Goal: Task Accomplishment & Management: Complete application form

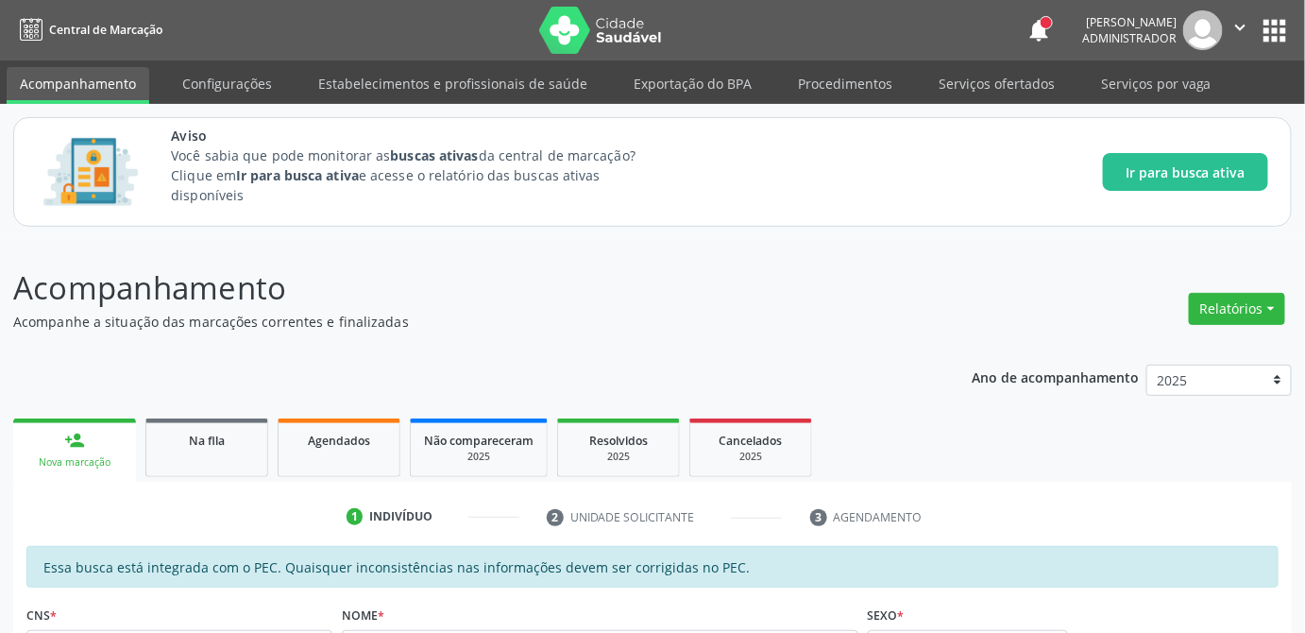
click at [198, 434] on span "Na fila" at bounding box center [207, 441] width 36 height 16
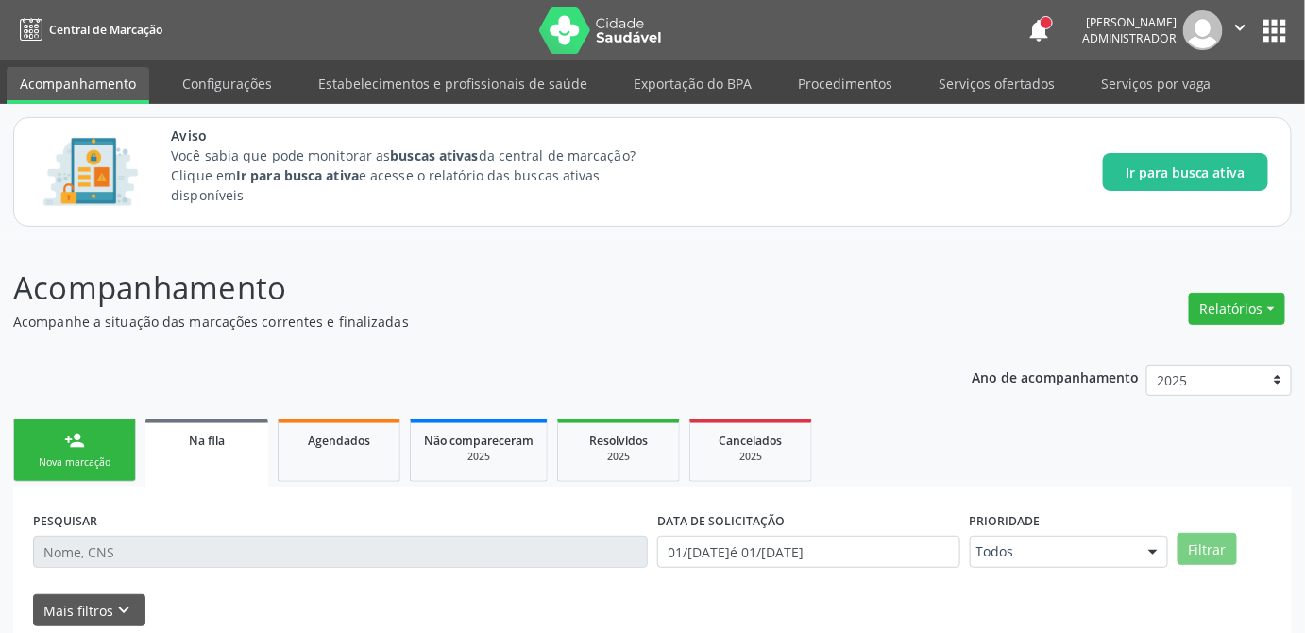
click at [99, 445] on link "person_add Nova marcação" at bounding box center [74, 449] width 123 height 63
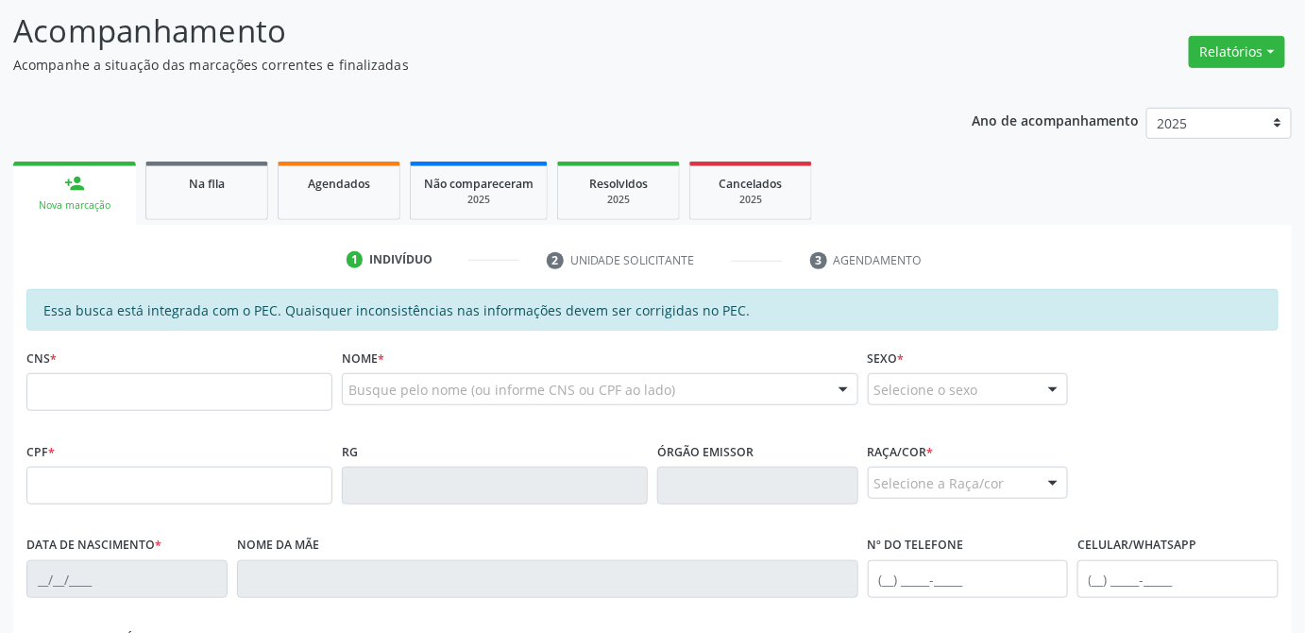
scroll to position [429, 0]
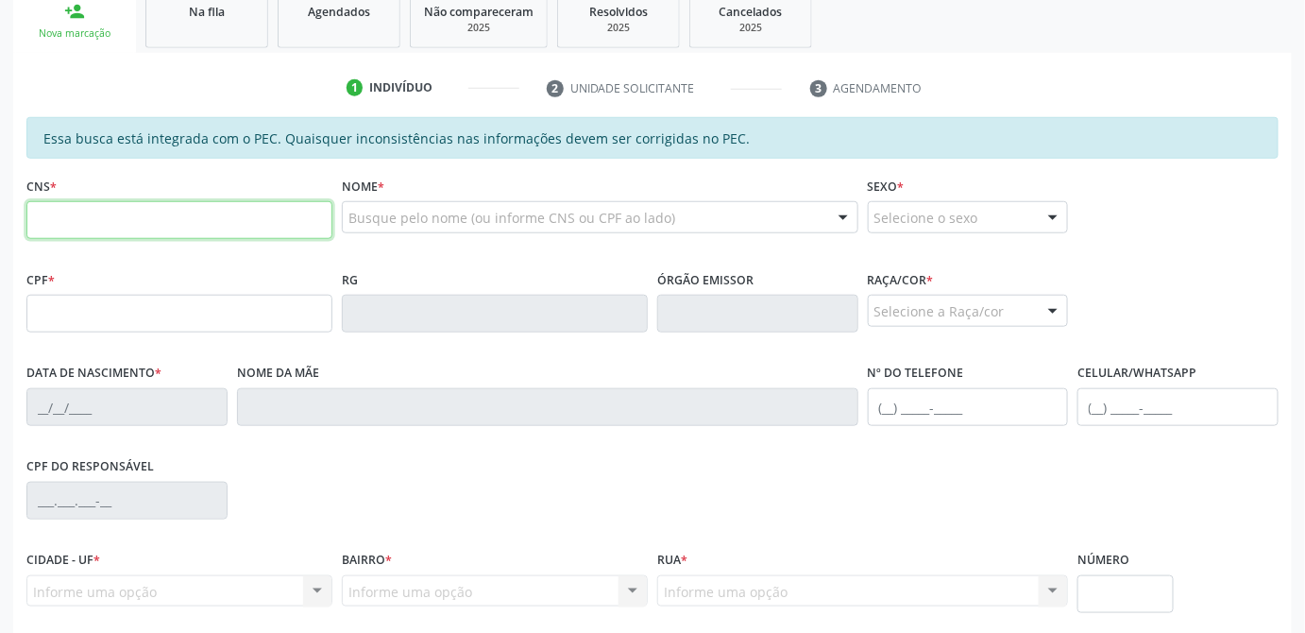
click at [156, 213] on input "text" at bounding box center [179, 220] width 306 height 38
type input "708 6000 6342 4384"
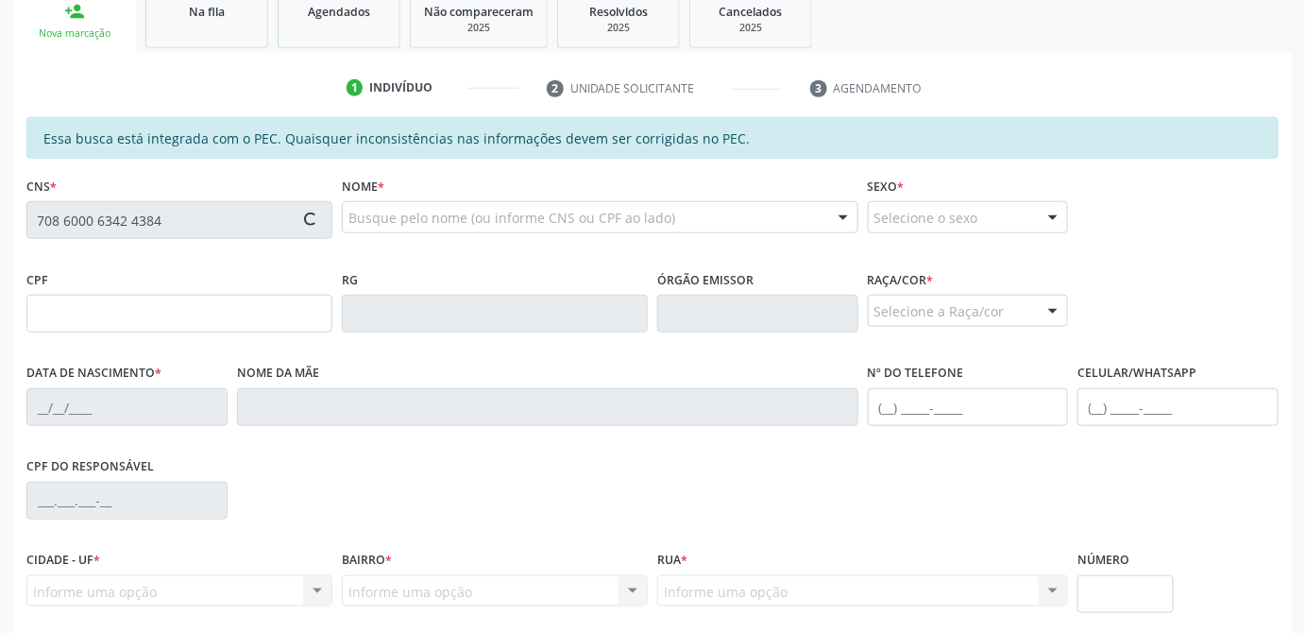
type input "020.389.394-89"
type input "17[DATE]"
type input "[PERSON_NAME]"
type input "[PHONE_NUMBER]"
type input "21"
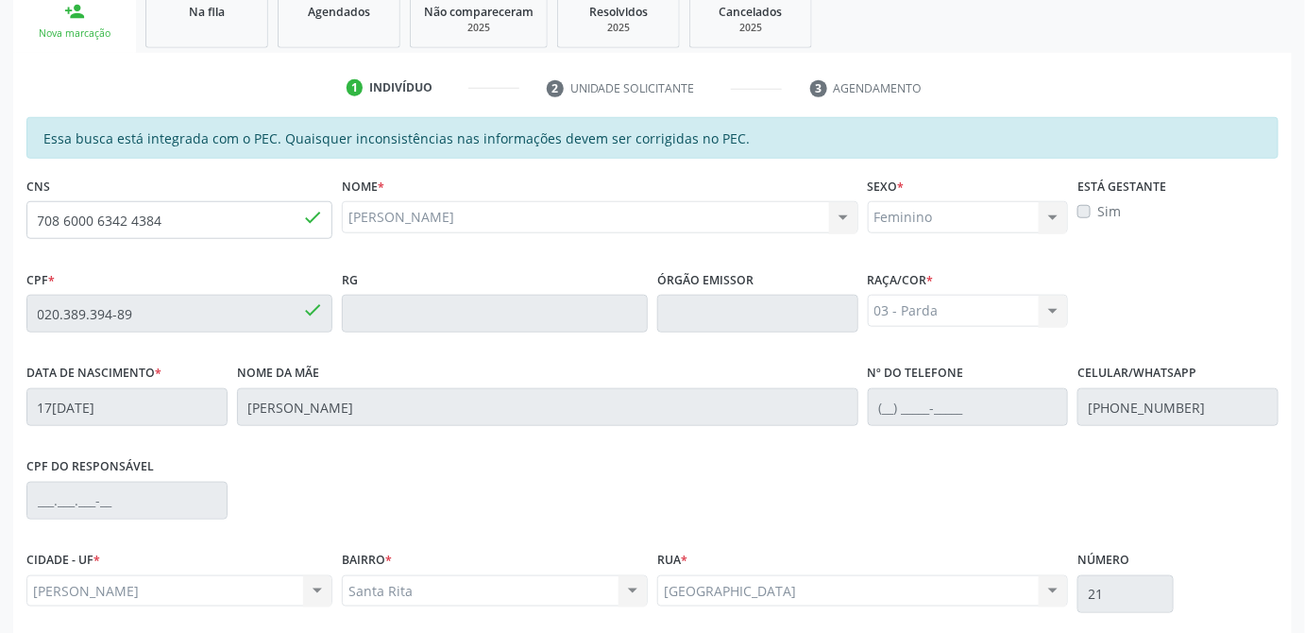
scroll to position [579, 0]
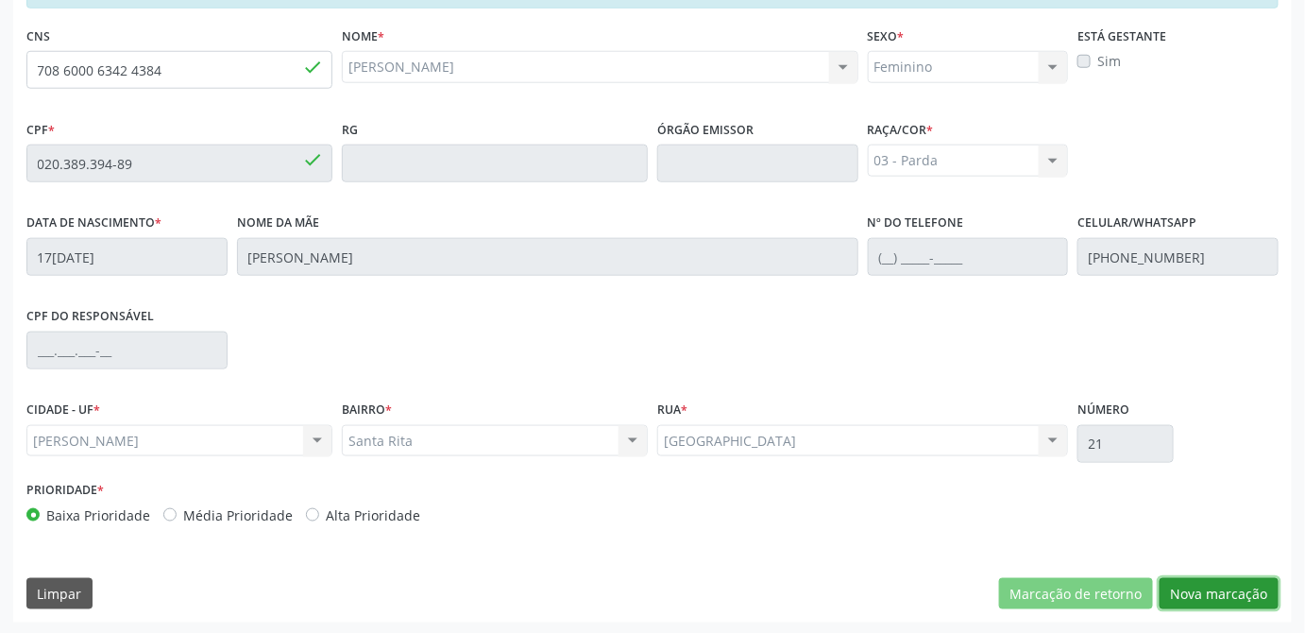
click at [1220, 588] on button "Nova marcação" at bounding box center [1219, 594] width 119 height 32
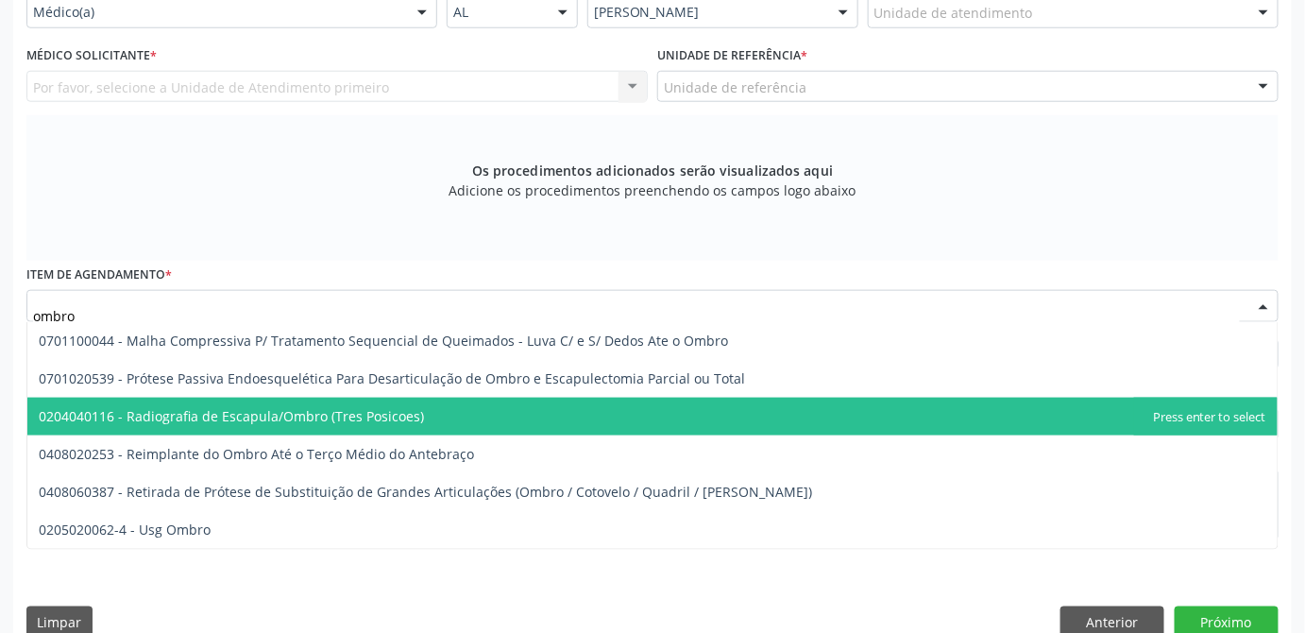
click at [234, 411] on span "0204040116 - Radiografia de Escapula/Ombro (Tres Posicoes)" at bounding box center [231, 416] width 385 height 18
type input "ombro"
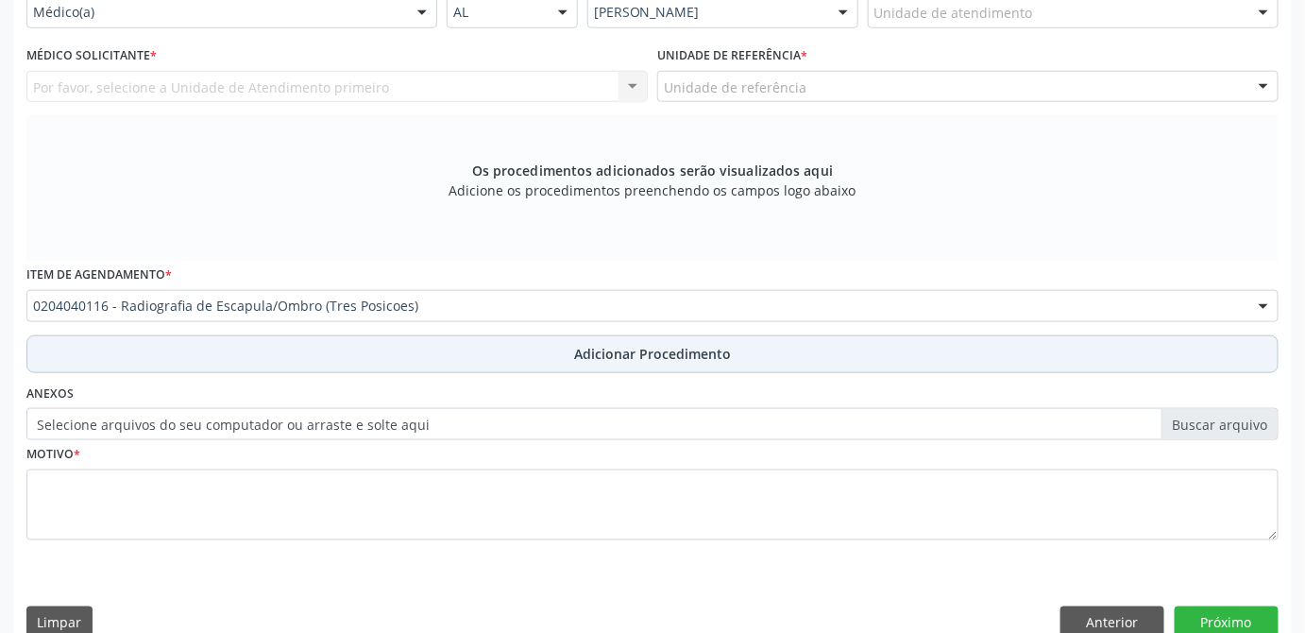
click at [619, 355] on span "Adicionar Procedimento" at bounding box center [652, 354] width 157 height 20
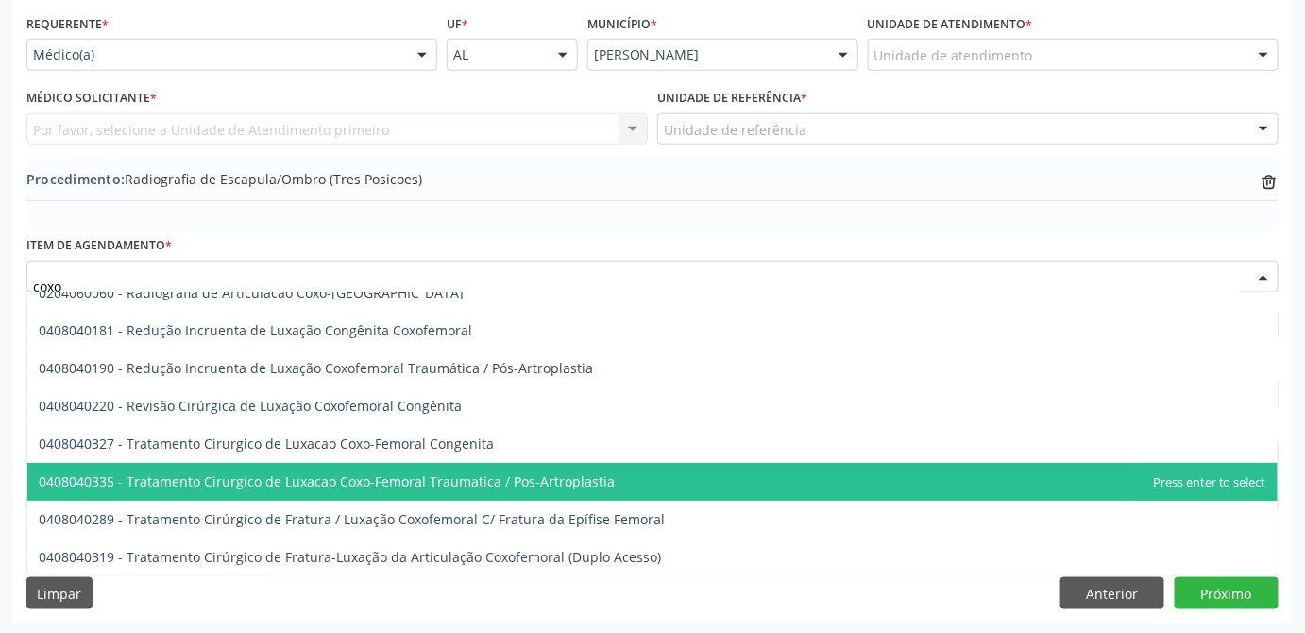
scroll to position [0, 0]
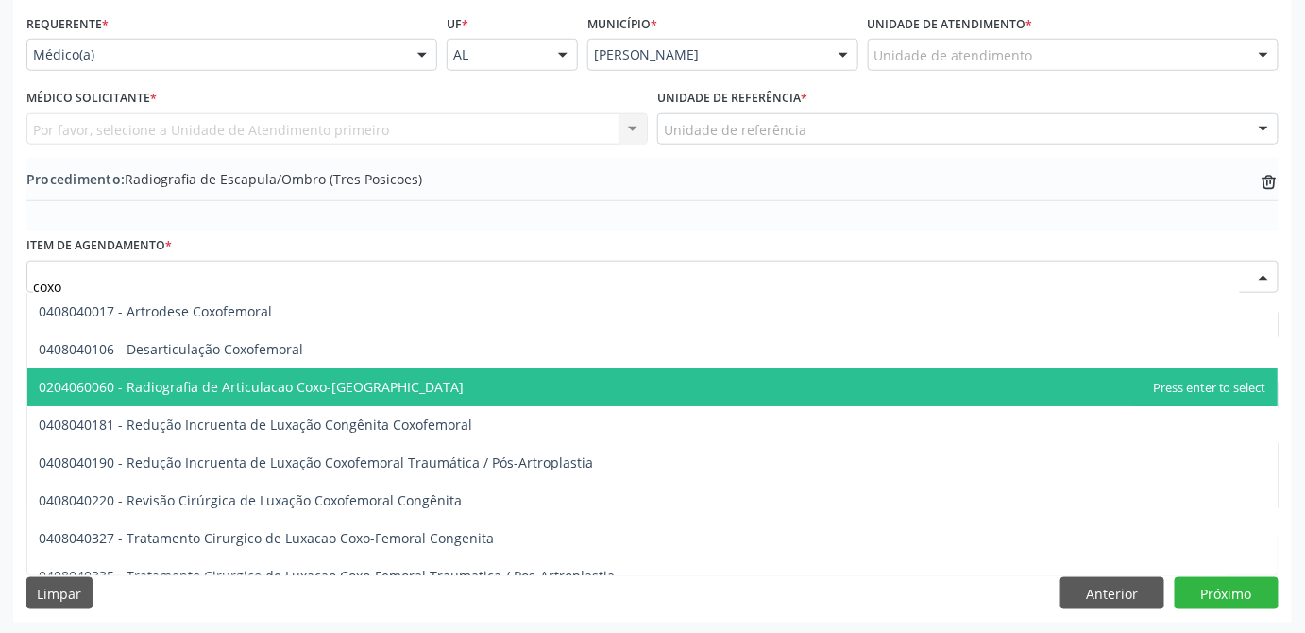
click at [304, 390] on span "0204060060 - Radiografia de Articulacao Coxo-[GEOGRAPHIC_DATA]" at bounding box center [251, 387] width 425 height 18
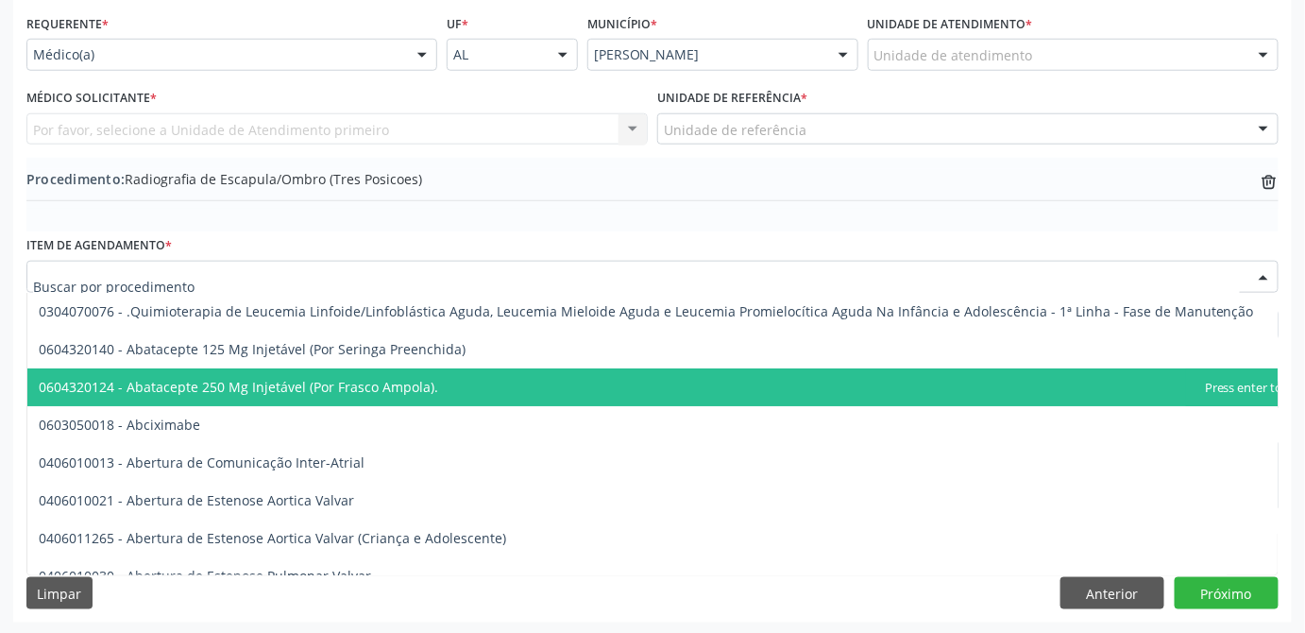
drag, startPoint x: 33, startPoint y: 274, endPoint x: 283, endPoint y: 279, distance: 250.3
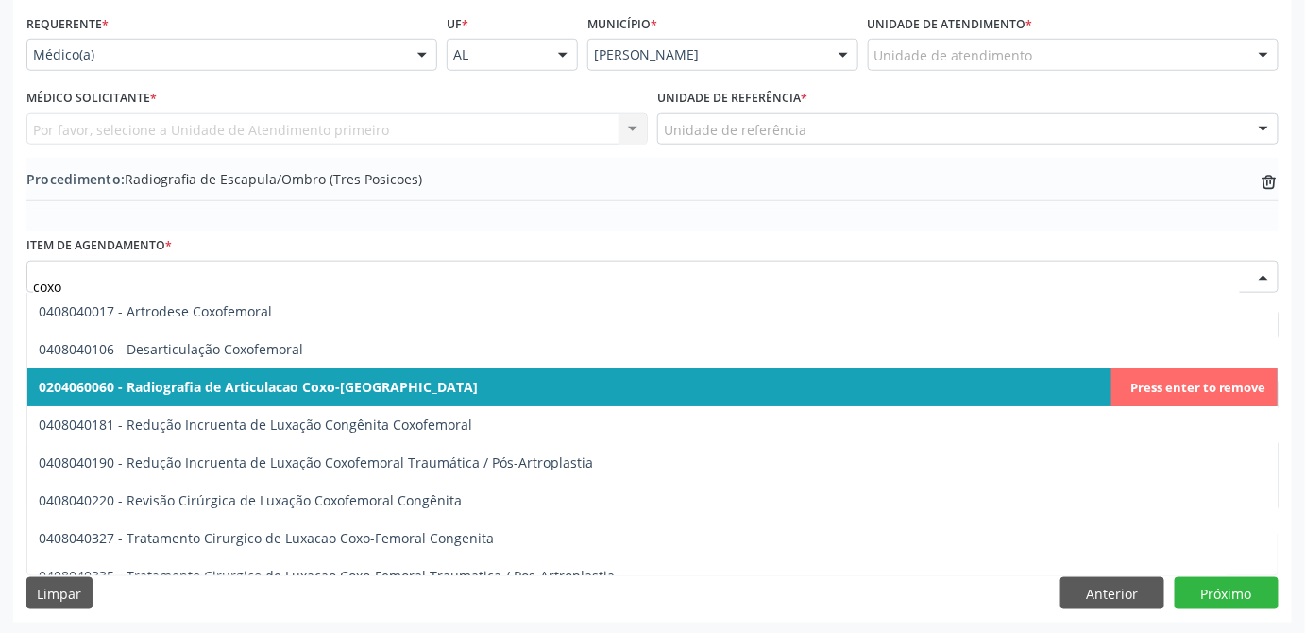
click at [298, 393] on span "0204060060 - Radiografia de Articulacao Coxo-[GEOGRAPHIC_DATA]" at bounding box center [258, 387] width 439 height 18
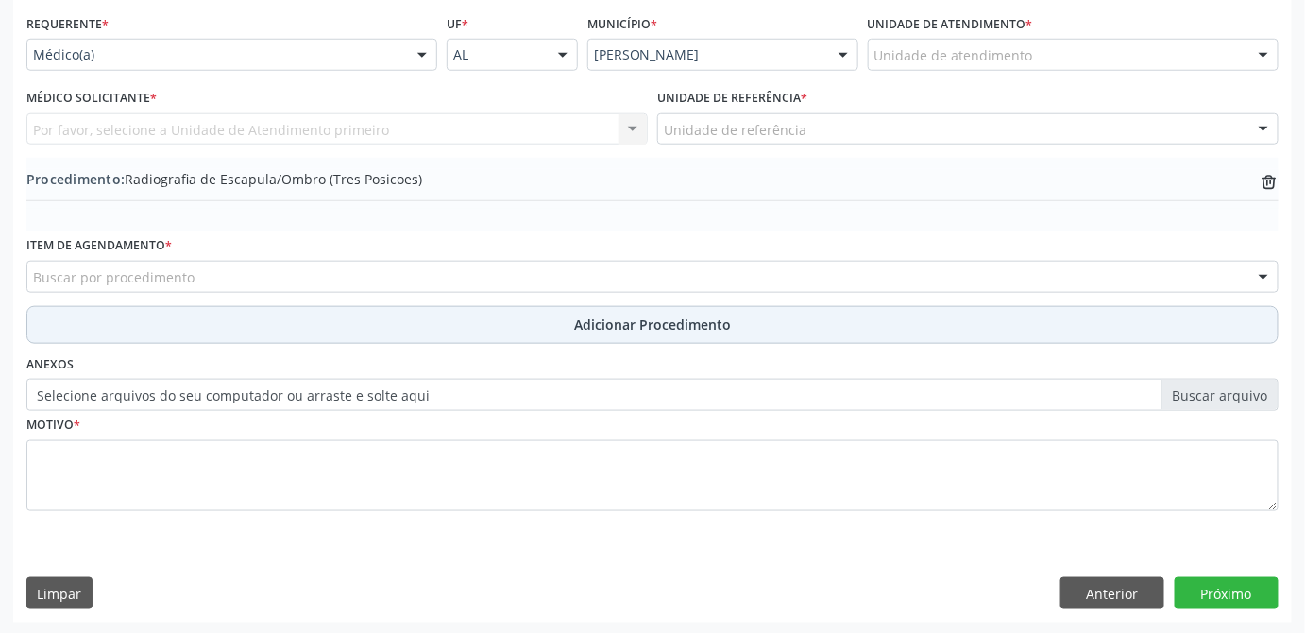
click at [637, 323] on span "Adicionar Procedimento" at bounding box center [652, 325] width 157 height 20
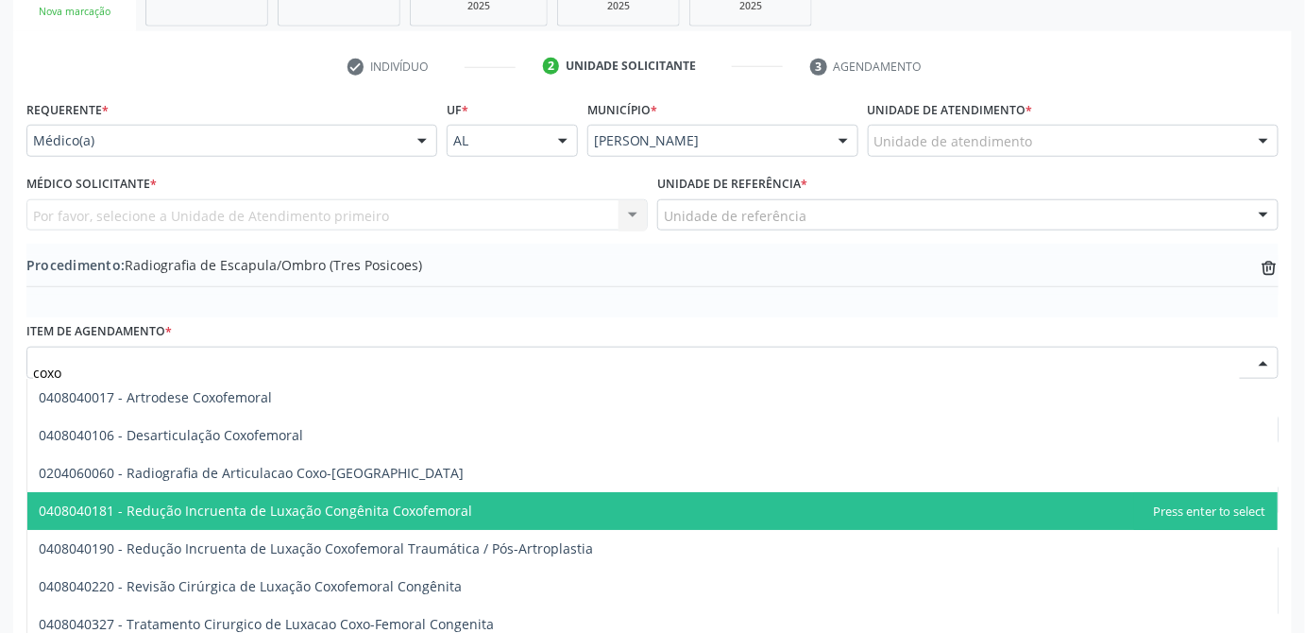
scroll to position [365, 0]
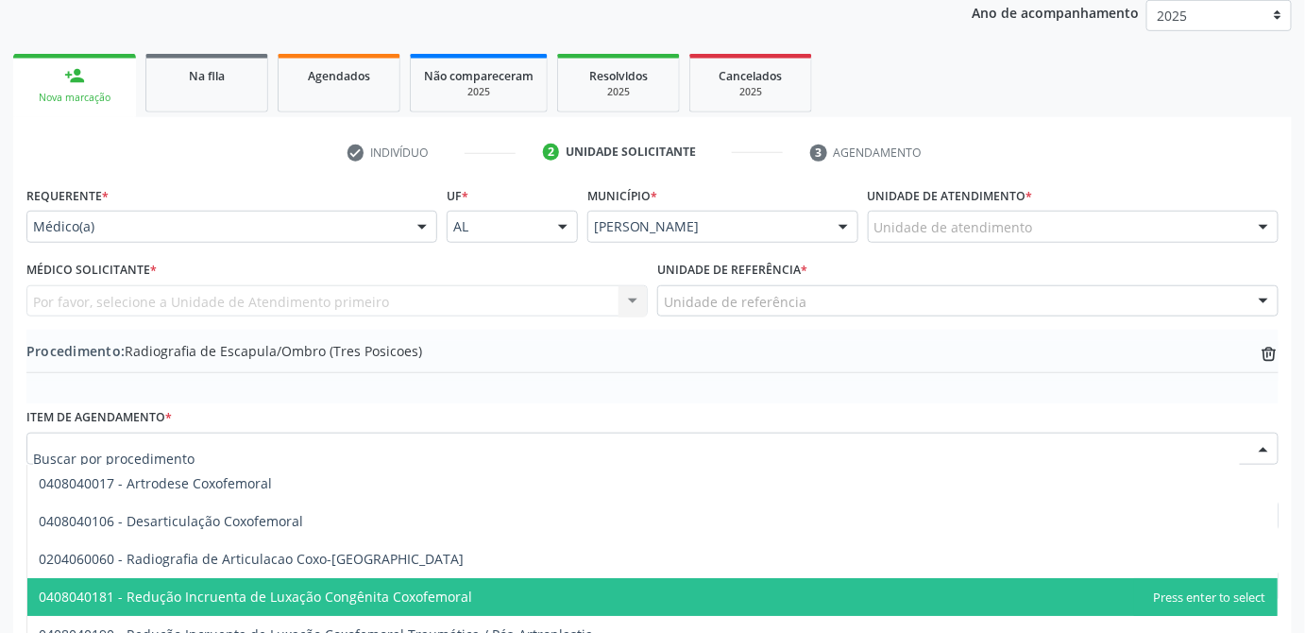
click at [319, 421] on div "Item de agendamento * 0408040017 - Artrodese Coxofemoral 0408040106 - Desarticu…" at bounding box center [652, 443] width 1252 height 80
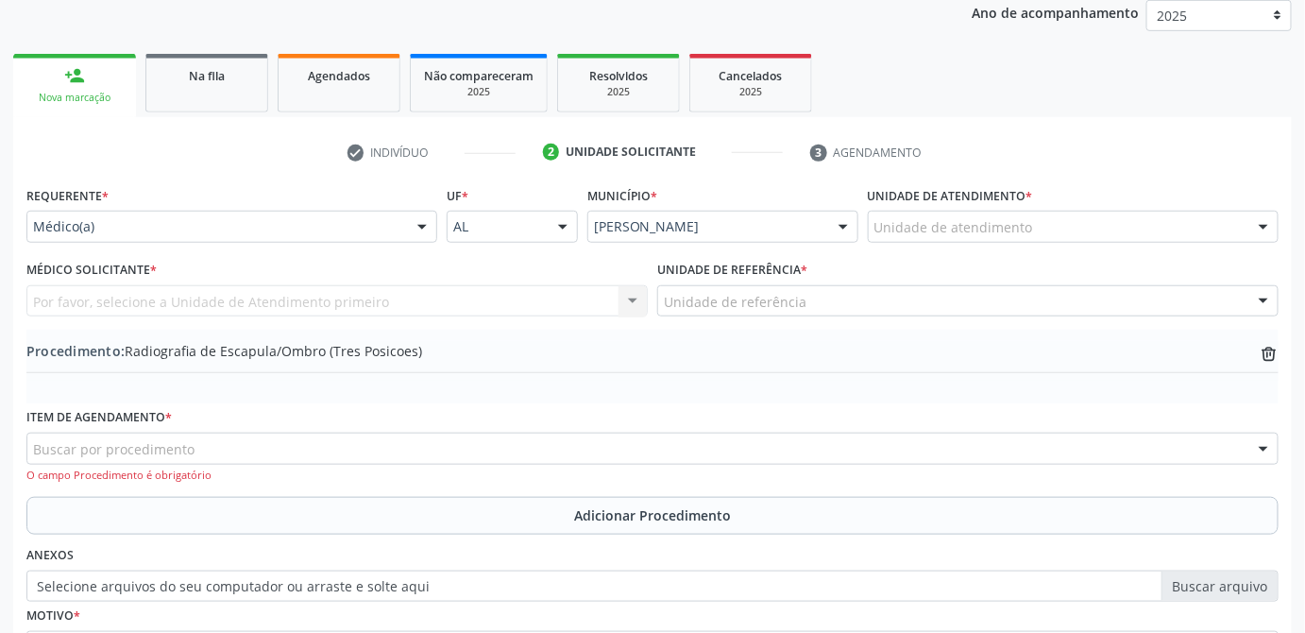
scroll to position [537, 0]
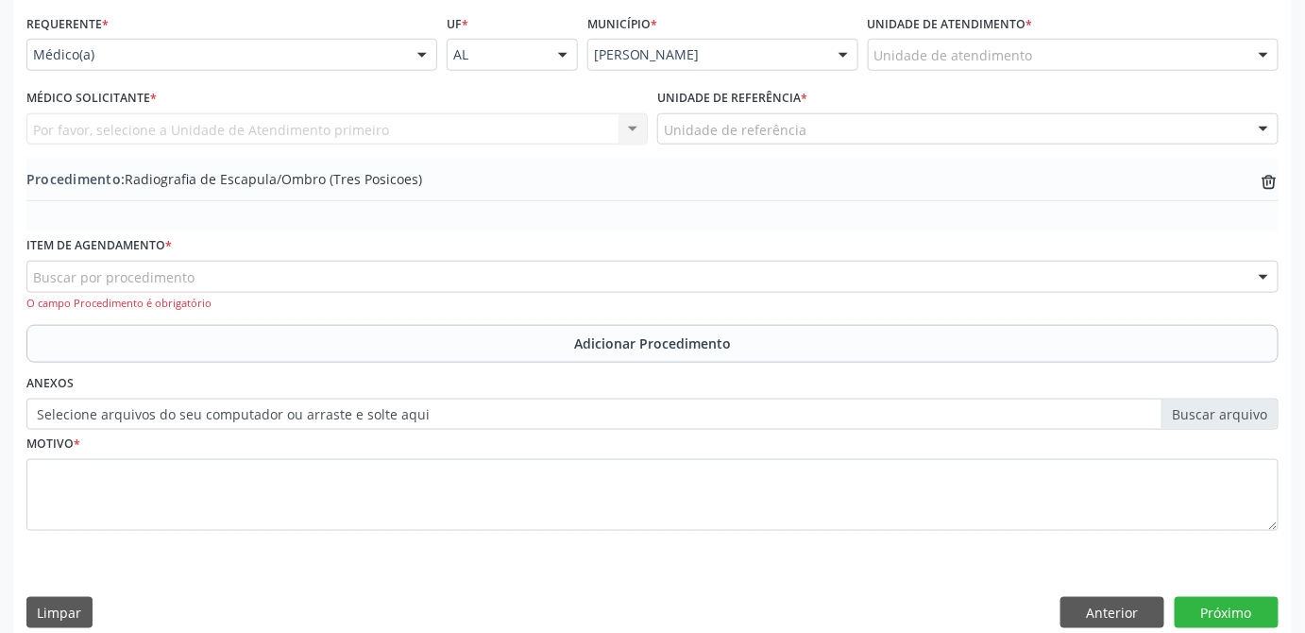
click at [208, 278] on div "Buscar por procedimento" at bounding box center [652, 277] width 1252 height 32
type input "radiografia"
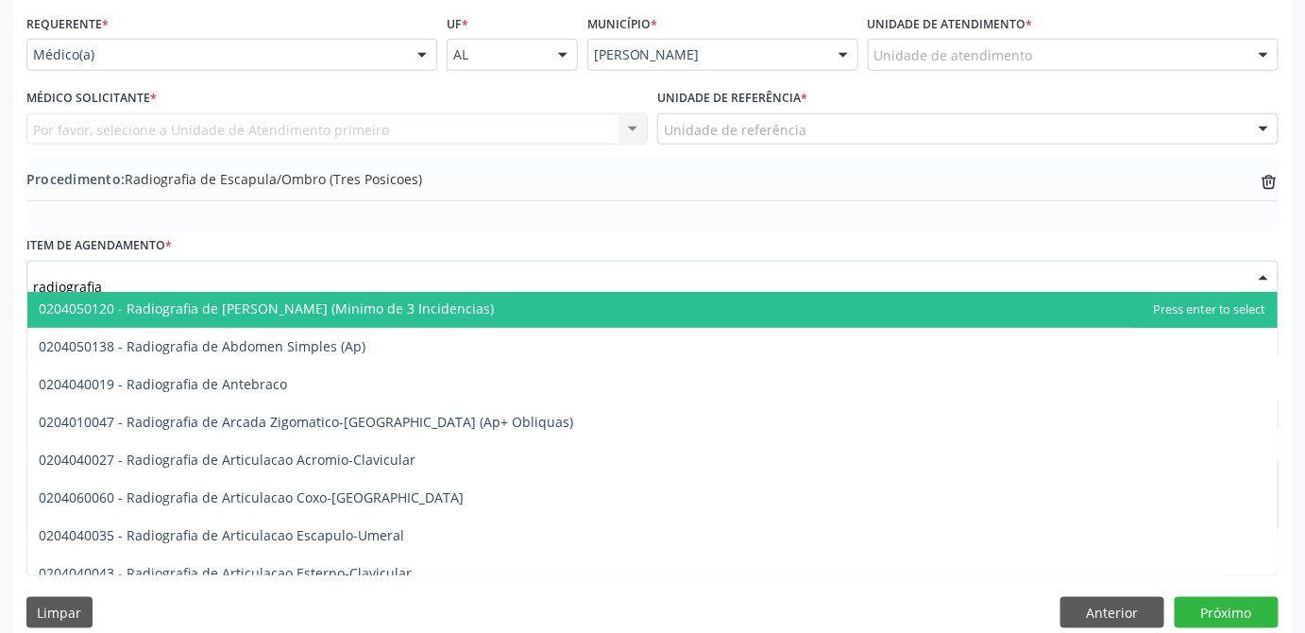
scroll to position [429, 0]
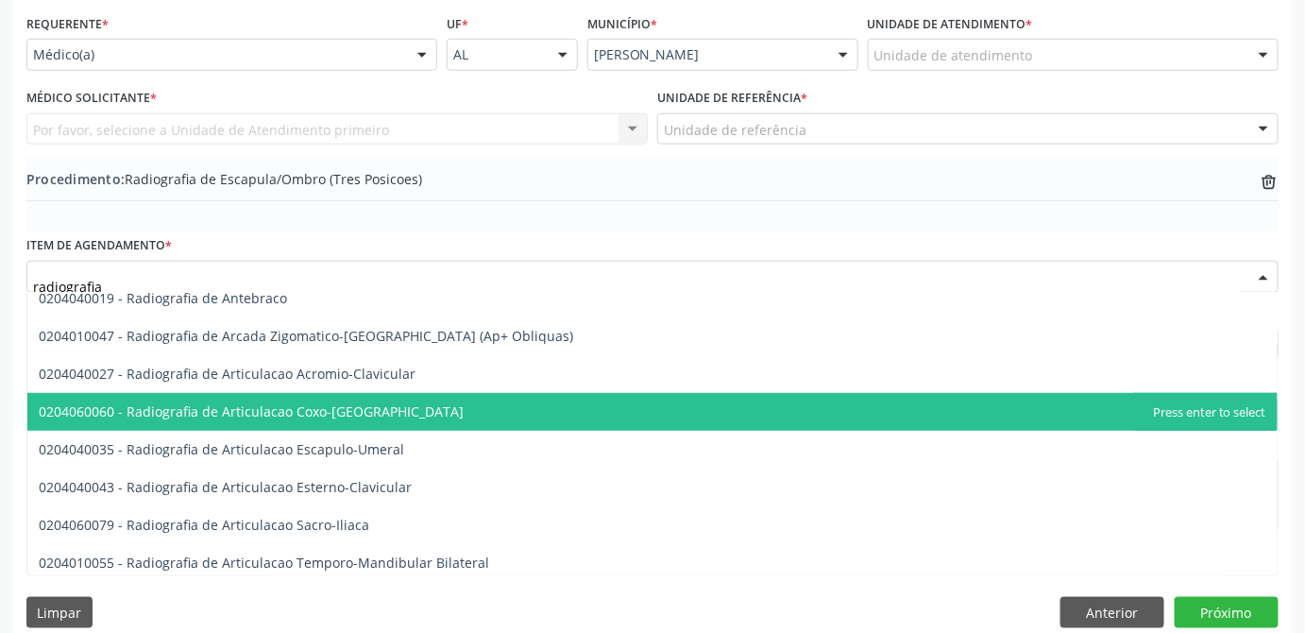
click at [284, 416] on span "0204060060 - Radiografia de Articulacao Coxo-[GEOGRAPHIC_DATA]" at bounding box center [251, 411] width 425 height 18
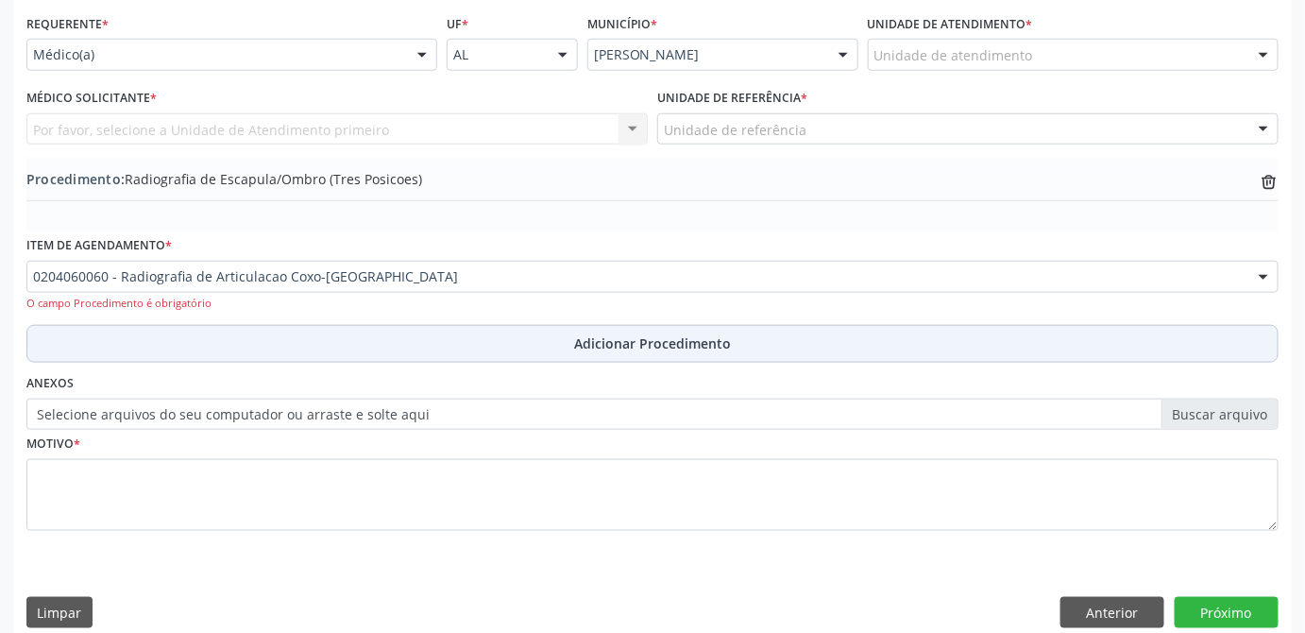
click at [574, 338] on button "Adicionar Procedimento" at bounding box center [652, 344] width 1252 height 38
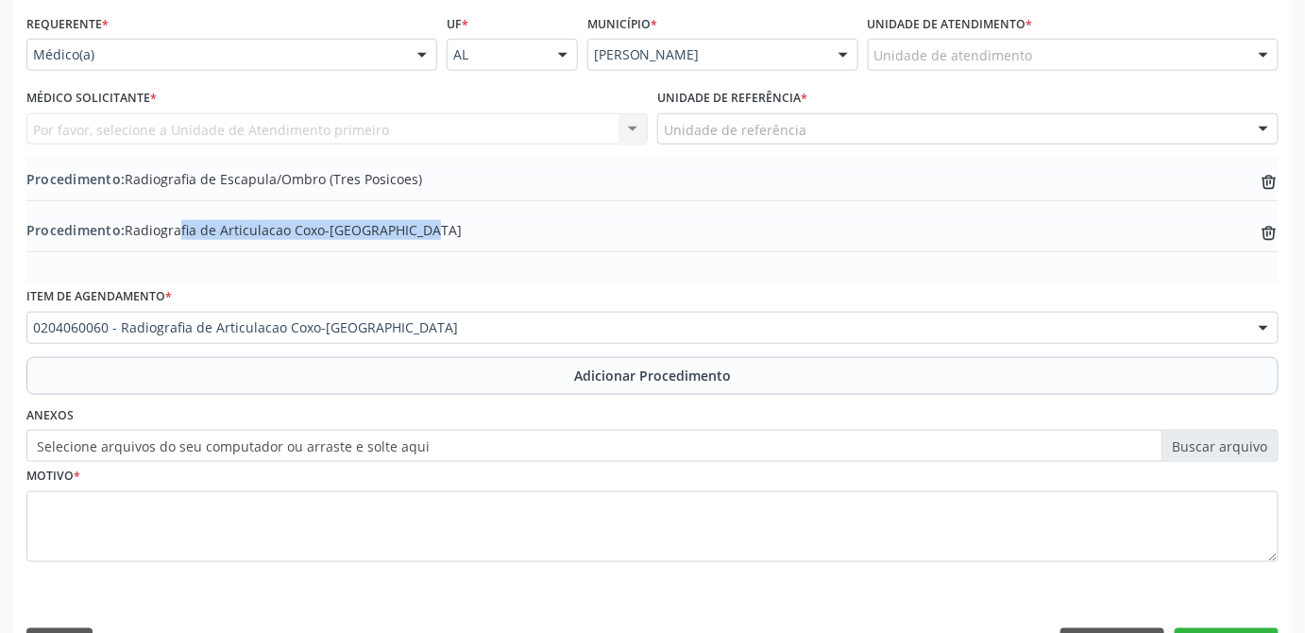
drag, startPoint x: 398, startPoint y: 230, endPoint x: 132, endPoint y: 233, distance: 265.4
click at [132, 233] on div "Procedimento: Radiografia de Articulacao Coxo-Femoral trash-outline icon" at bounding box center [652, 232] width 1252 height 24
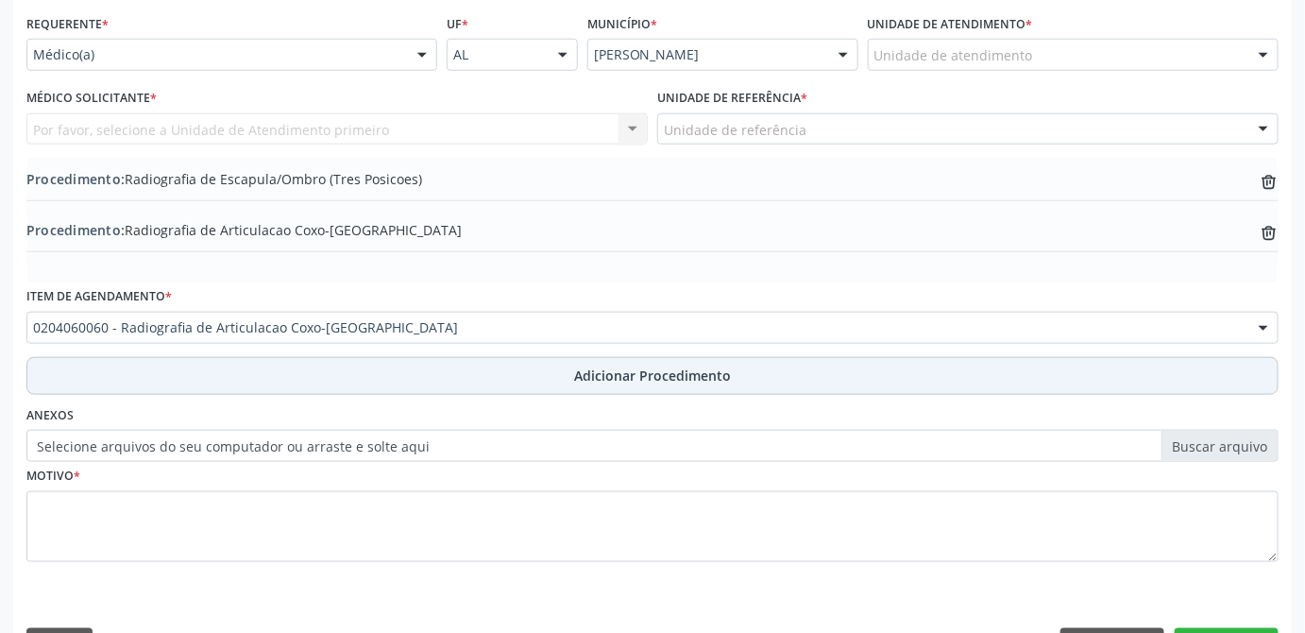
click at [530, 376] on button "Adicionar Procedimento" at bounding box center [652, 376] width 1252 height 38
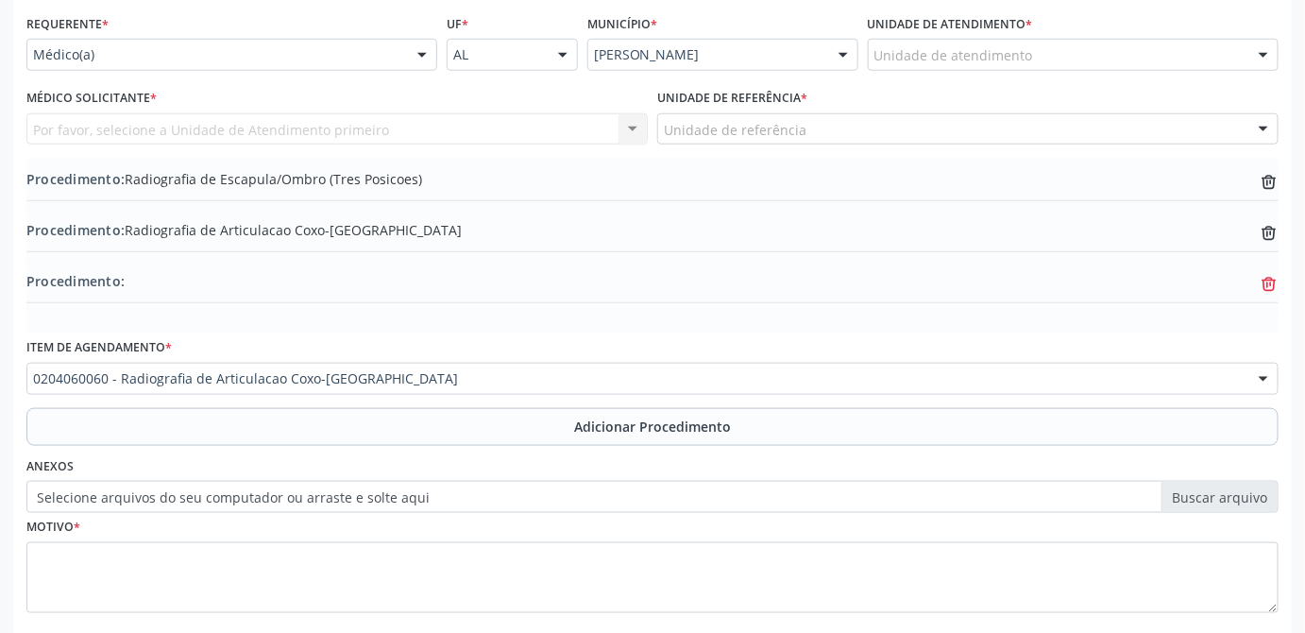
click at [1268, 287] on icon "trash-outline icon" at bounding box center [1269, 284] width 19 height 19
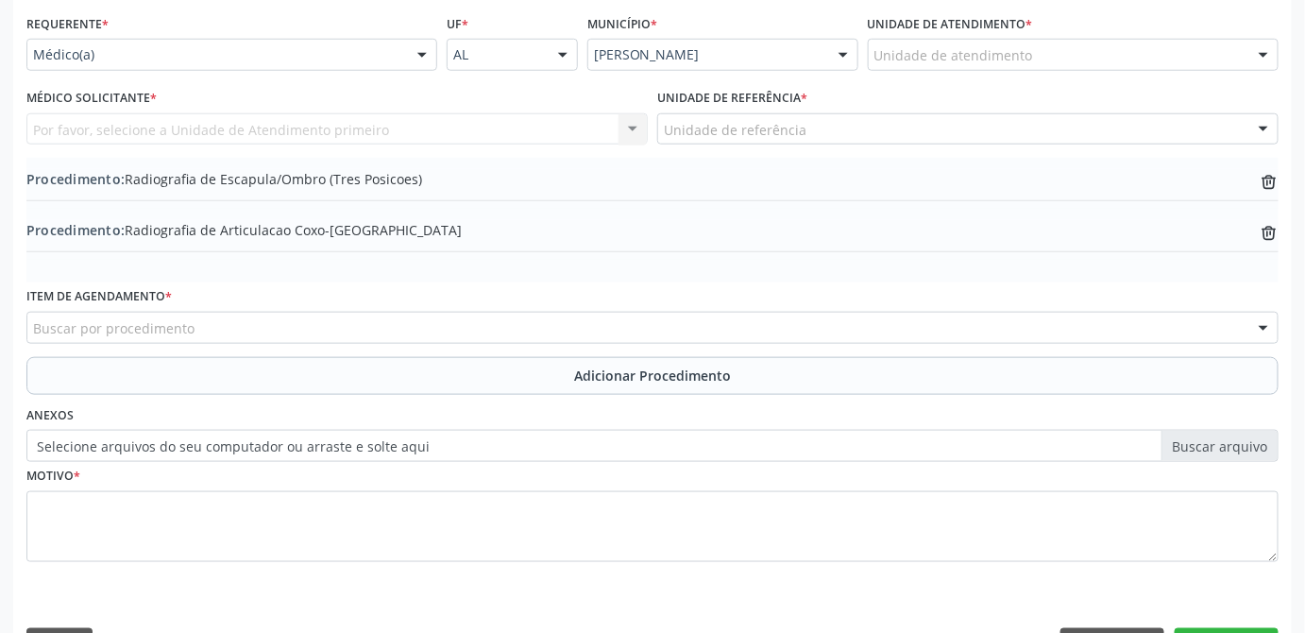
click at [278, 274] on div "Procedimento: Radiografia de Escapula/Ombro (Tres Posicoes) trash-outline icon …" at bounding box center [652, 220] width 1252 height 125
click at [464, 282] on div "Item de agendamento * Buscar por procedimento 0304070076 - .Quimioterapia de Le…" at bounding box center [652, 312] width 1252 height 60
